Goal: Information Seeking & Learning: Learn about a topic

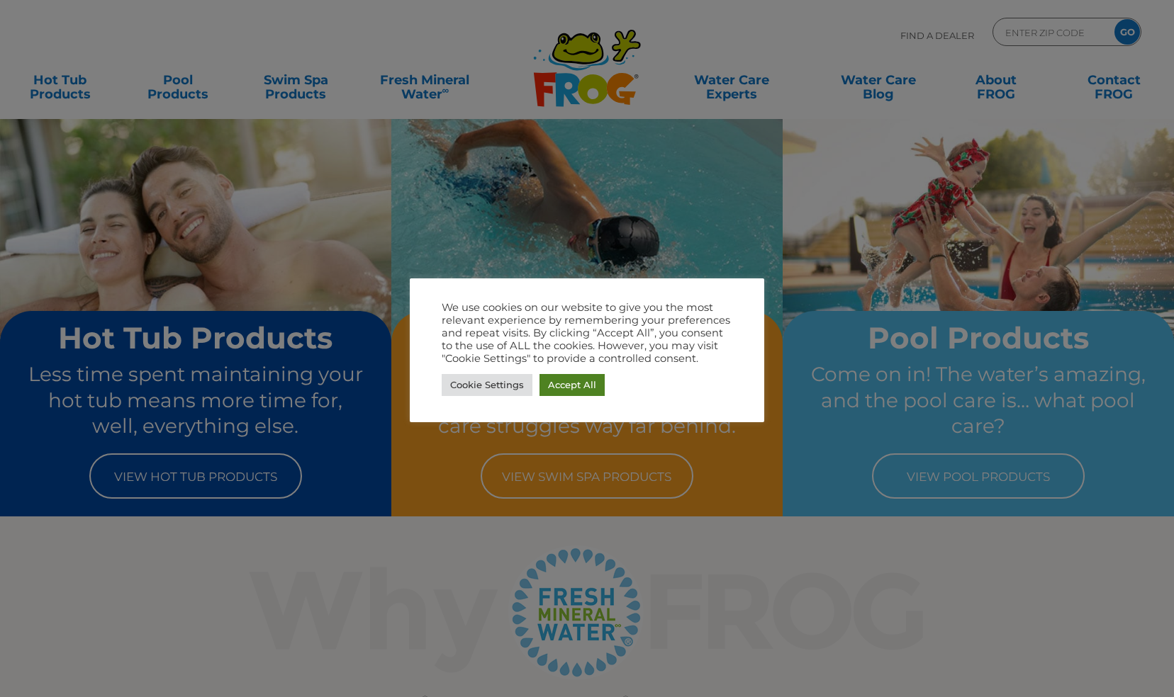
click at [570, 386] on link "Accept All" at bounding box center [571, 385] width 65 height 22
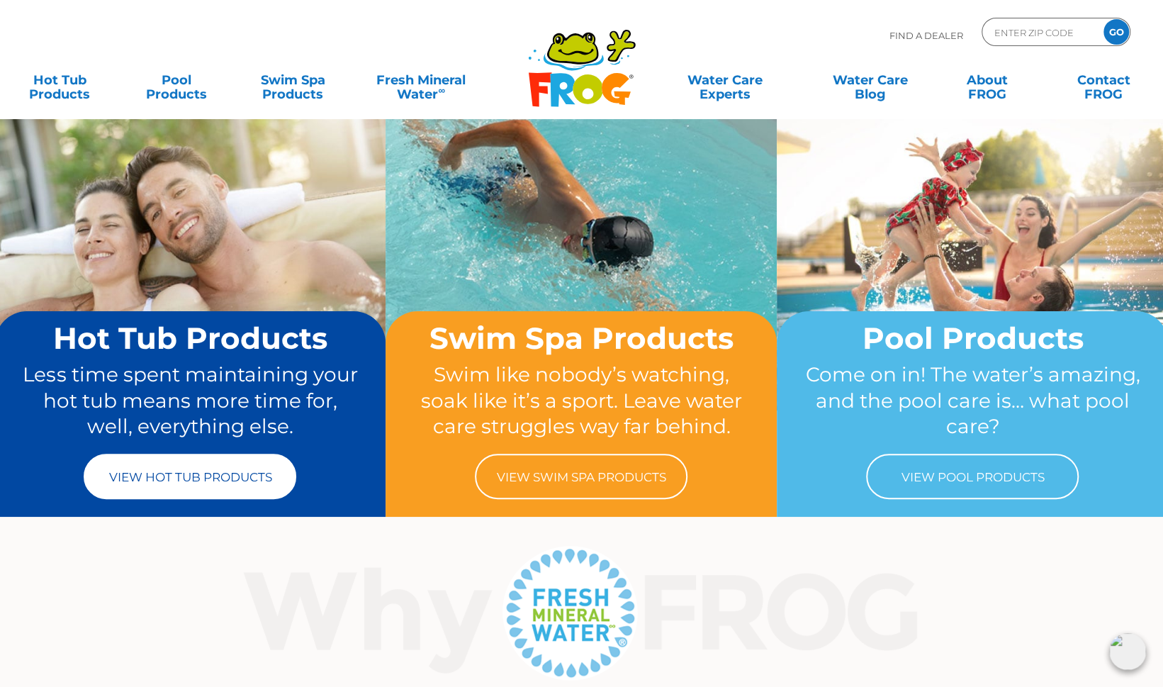
click at [211, 471] on link "View Hot Tub Products" at bounding box center [190, 476] width 213 height 45
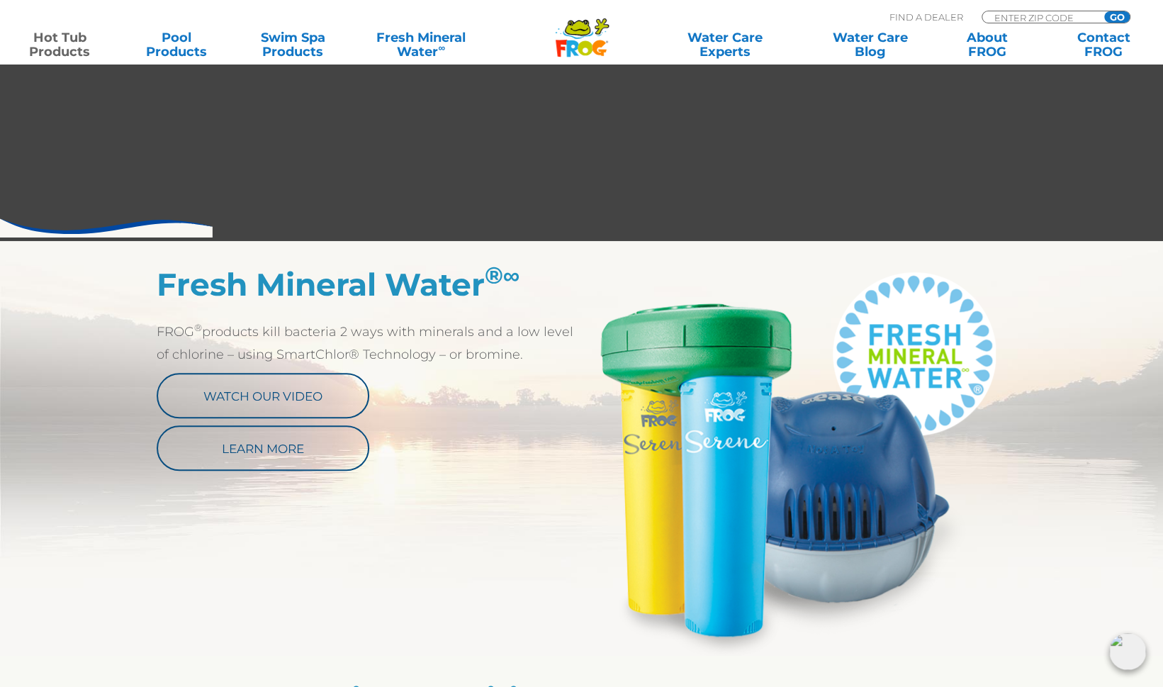
scroll to position [638, 0]
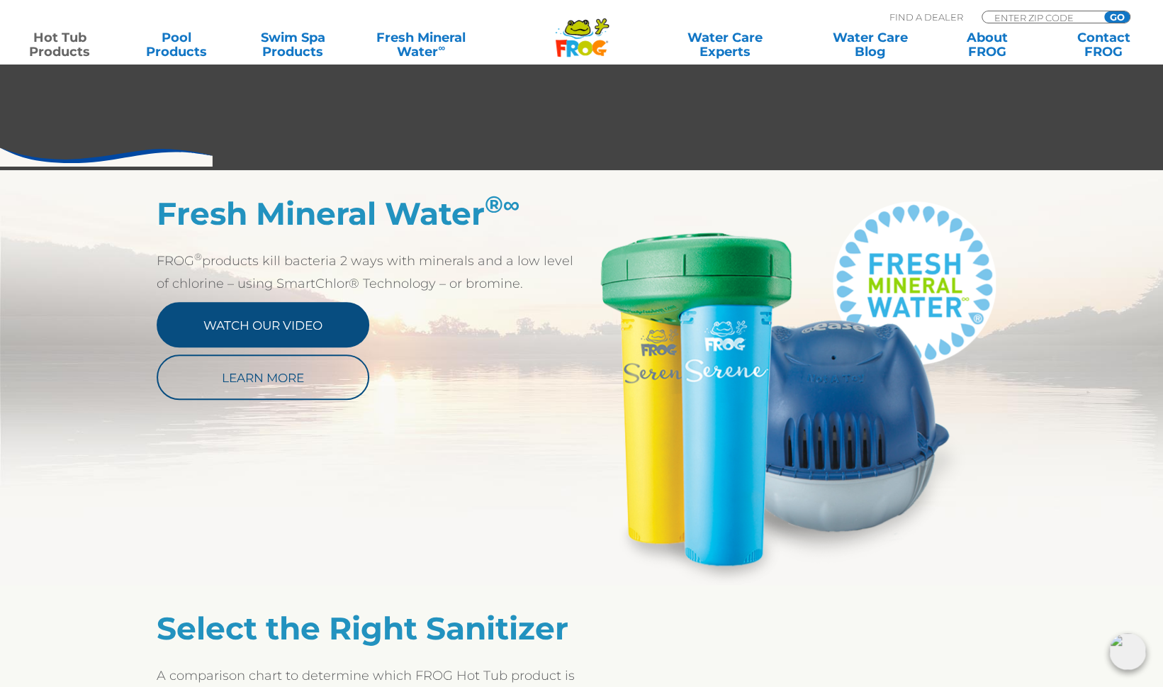
click at [259, 321] on link "Watch Our Video" at bounding box center [263, 324] width 213 height 45
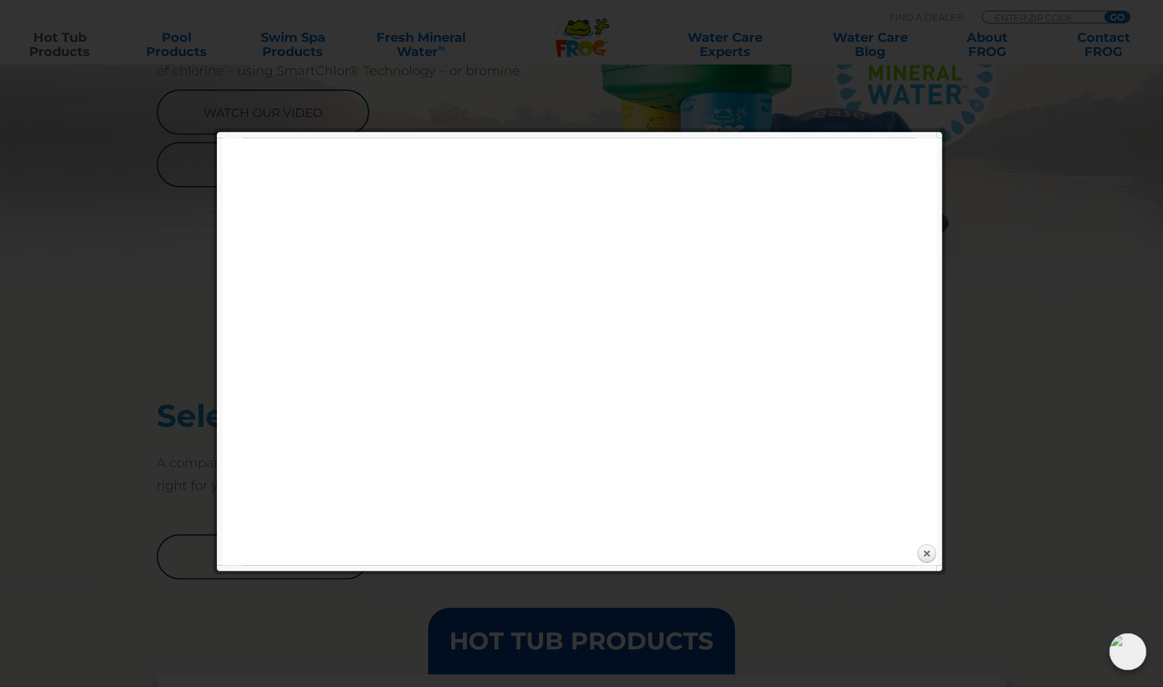
scroll to position [780, 0]
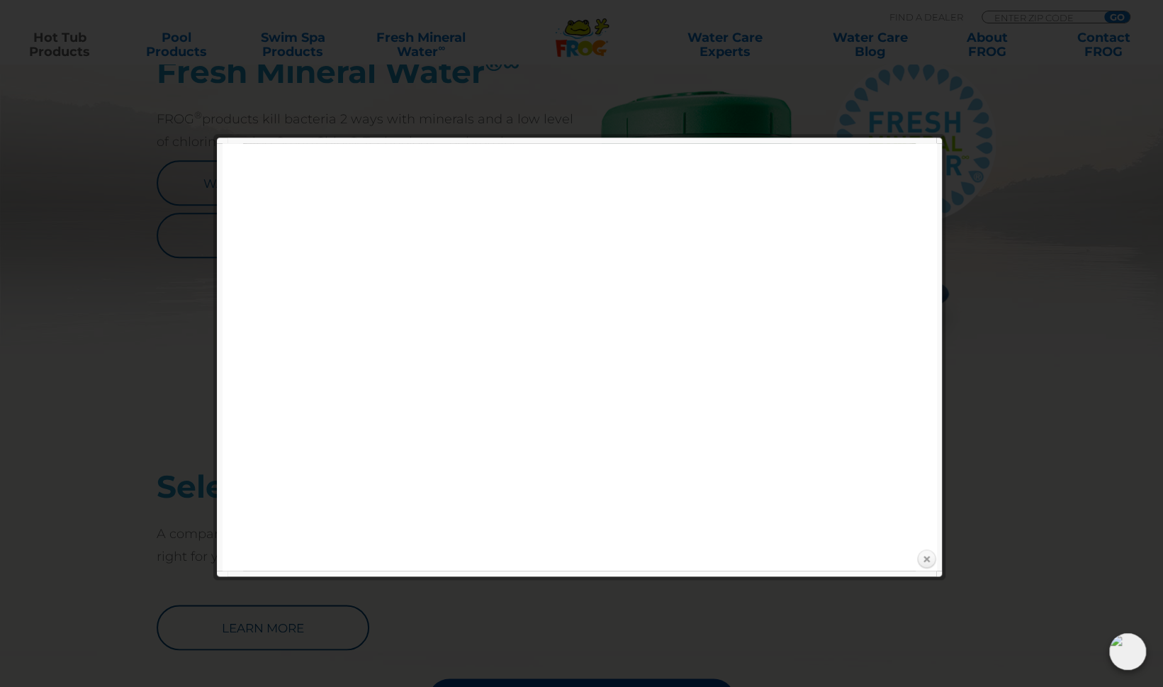
click at [921, 557] on link "Close" at bounding box center [926, 559] width 21 height 21
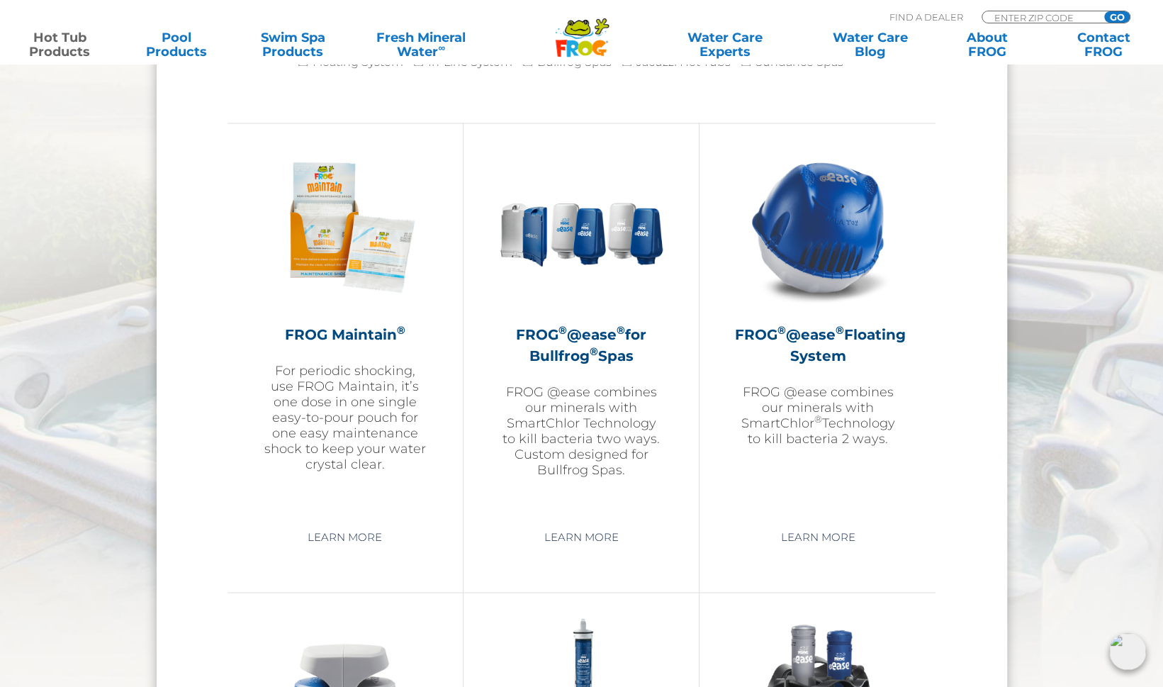
scroll to position [1559, 0]
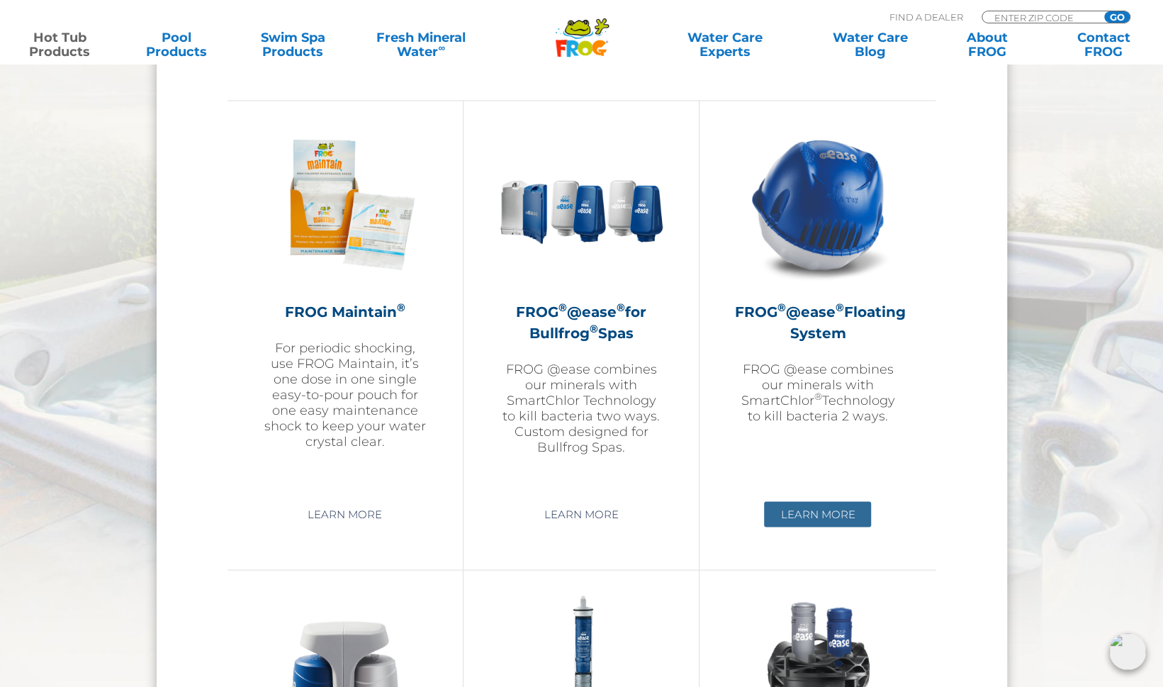
click at [822, 510] on link "Learn More" at bounding box center [817, 514] width 107 height 26
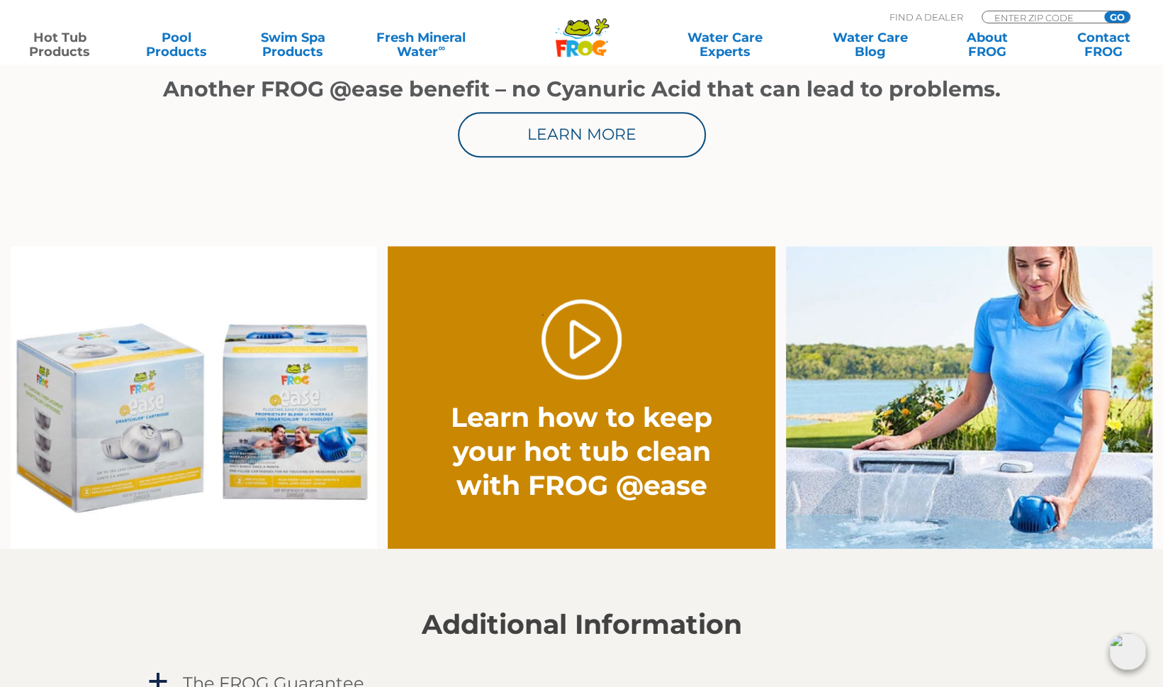
scroll to position [921, 0]
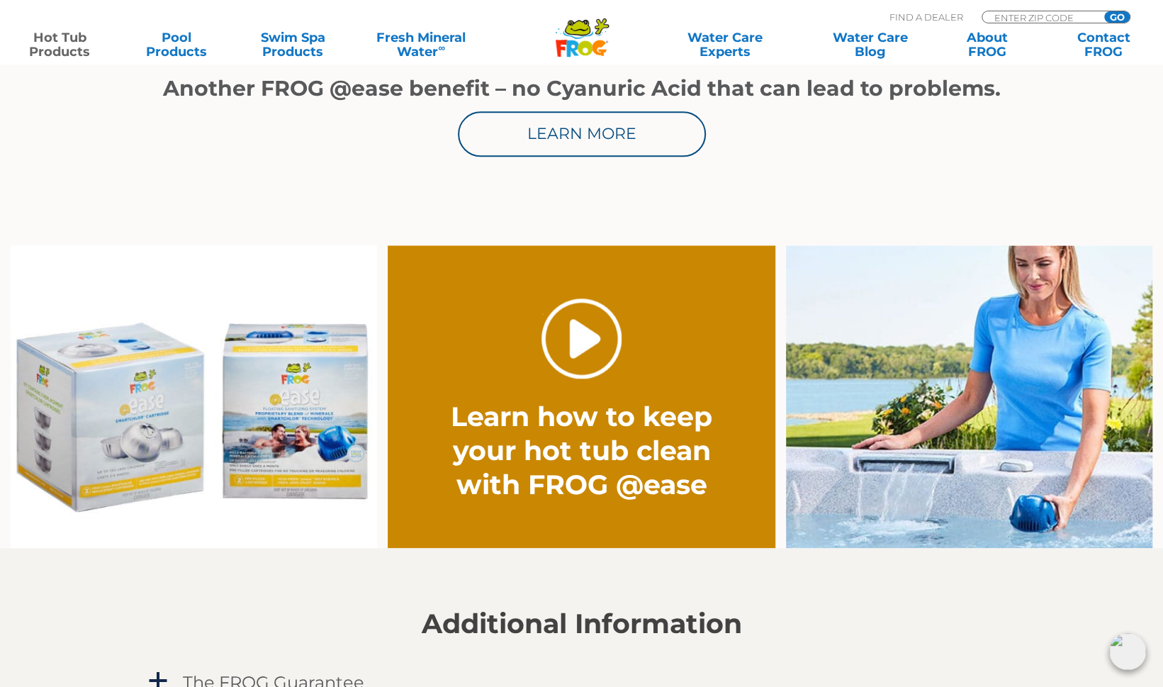
click at [585, 333] on link "." at bounding box center [582, 338] width 80 height 80
